Goal: Task Accomplishment & Management: Complete application form

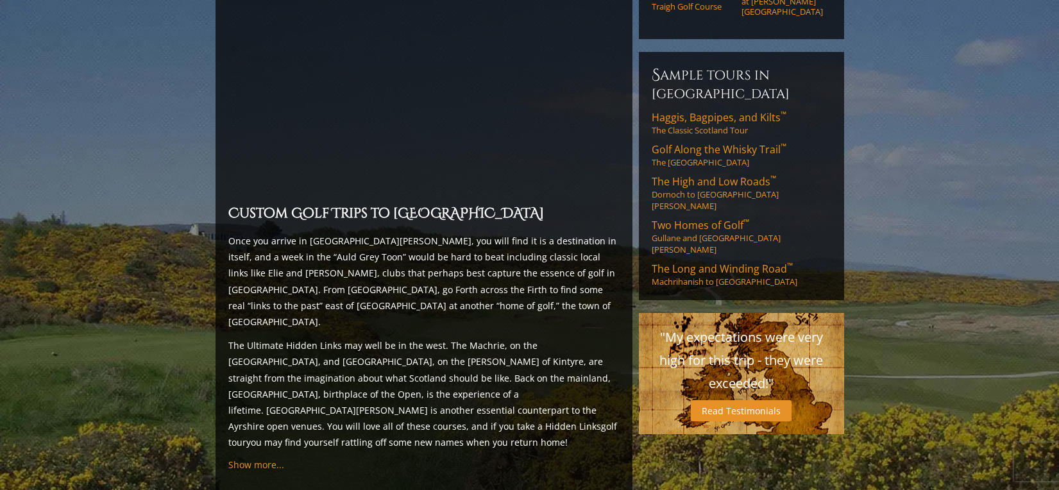
scroll to position [768, 0]
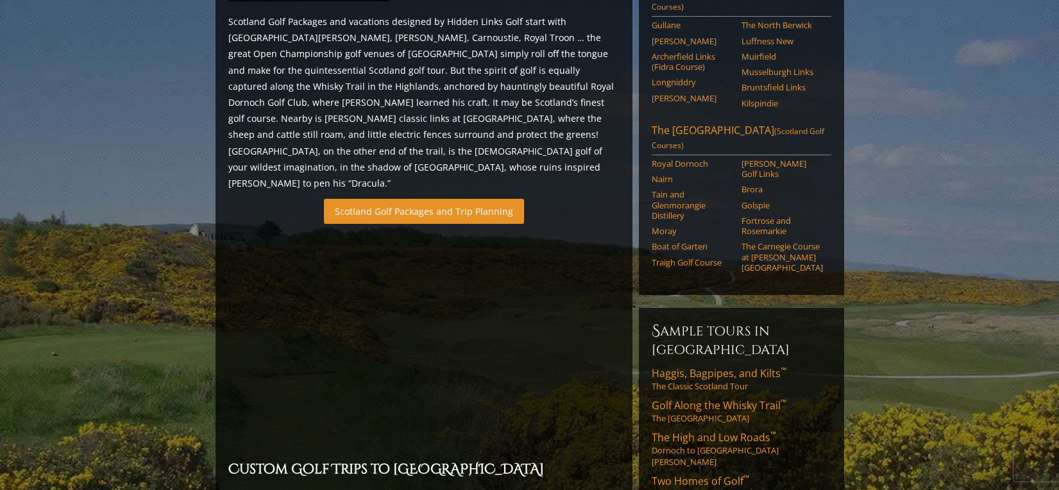
click at [386, 199] on link "Scotland Golf Packages and Trip Planning" at bounding box center [424, 211] width 200 height 25
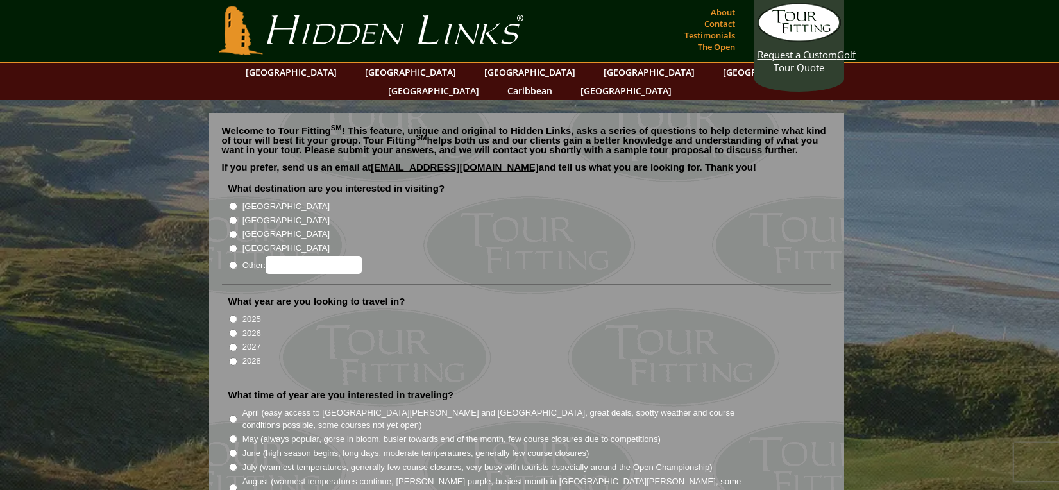
click at [232, 216] on input "[GEOGRAPHIC_DATA]" at bounding box center [233, 220] width 8 height 8
radio input "true"
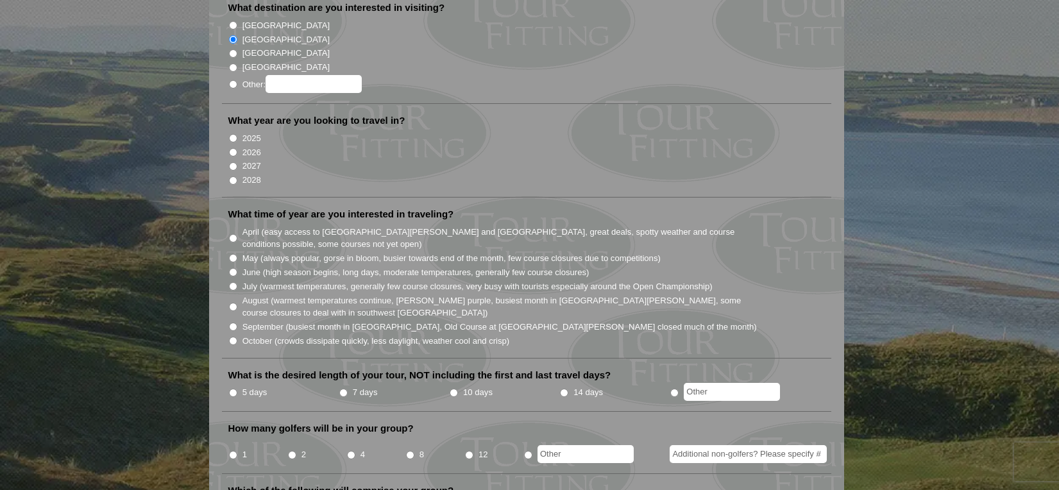
scroll to position [128, 0]
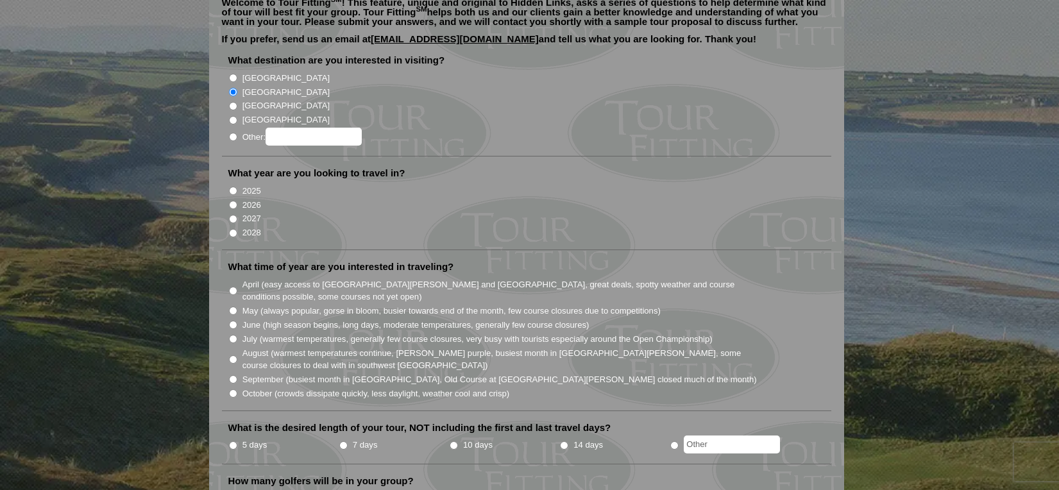
click at [231, 201] on input "2026" at bounding box center [233, 205] width 8 height 8
radio input "true"
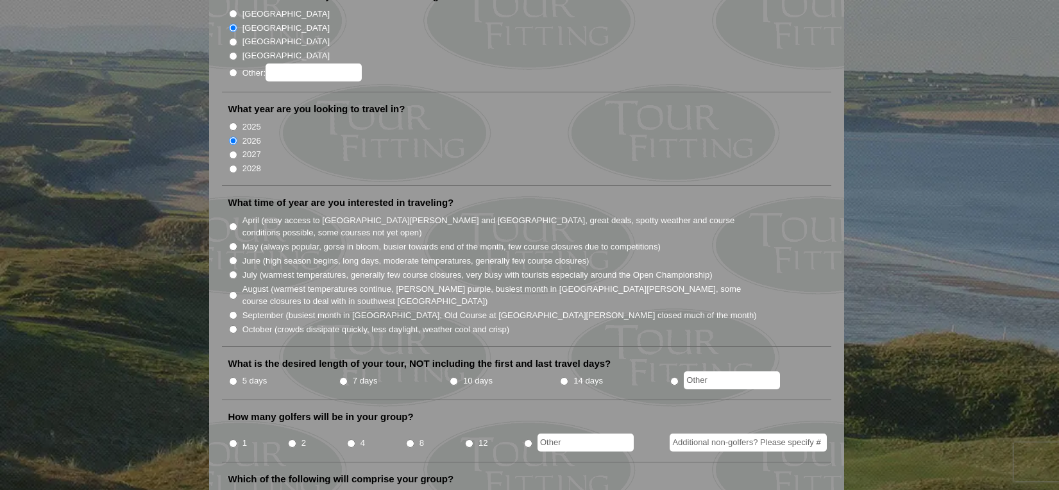
scroll to position [257, 0]
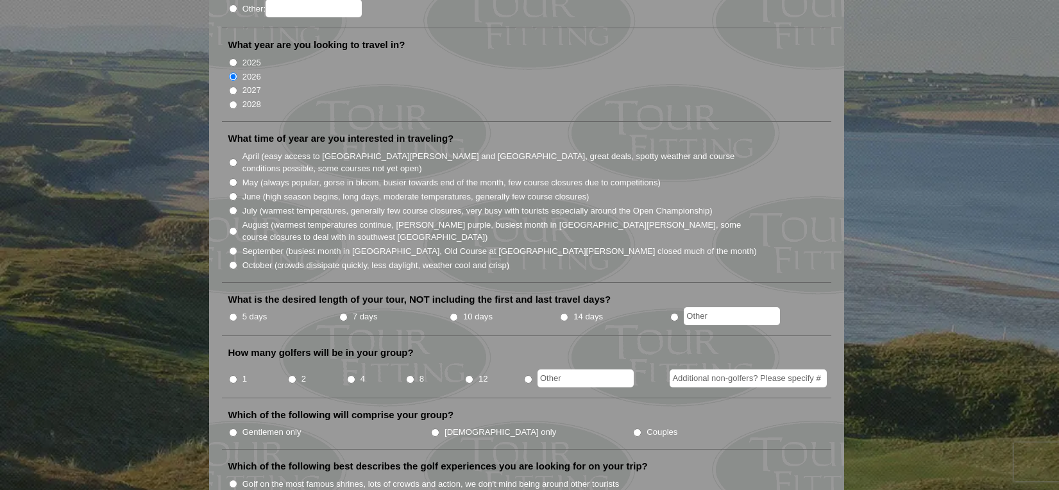
click at [234, 313] on input "5 days" at bounding box center [233, 317] width 8 height 8
radio input "true"
click at [291, 375] on input "2" at bounding box center [292, 379] width 8 height 8
radio input "true"
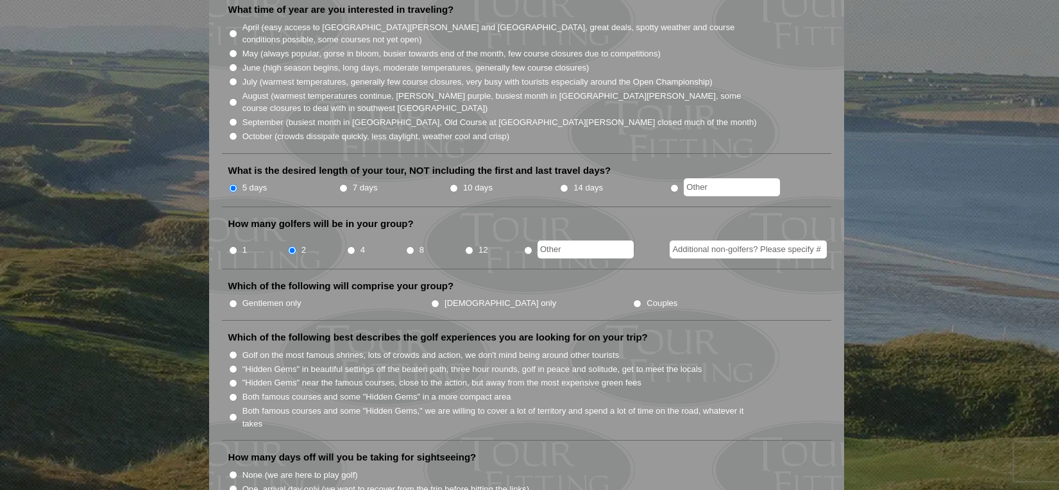
click at [232, 300] on input "Gentlemen only" at bounding box center [233, 304] width 8 height 8
radio input "true"
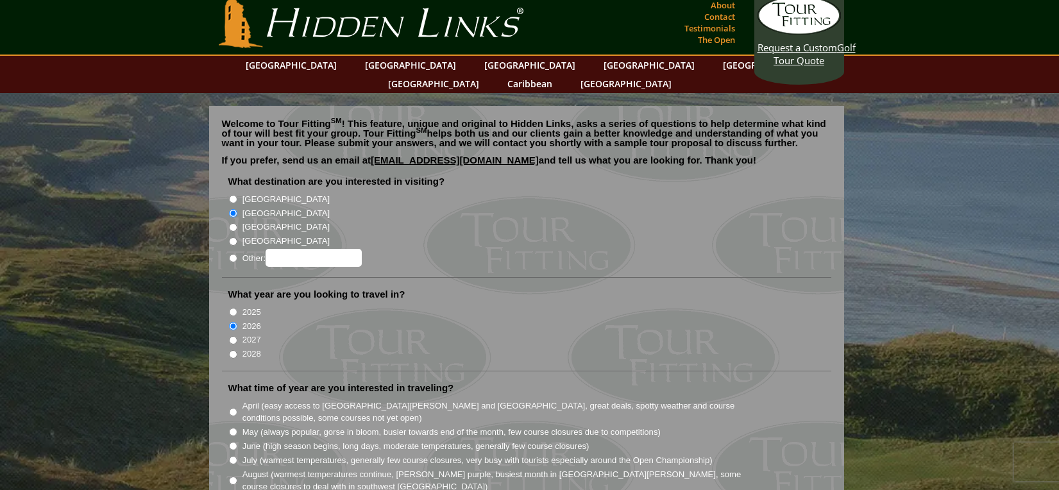
scroll to position [0, 0]
